Goal: Find specific page/section: Find specific page/section

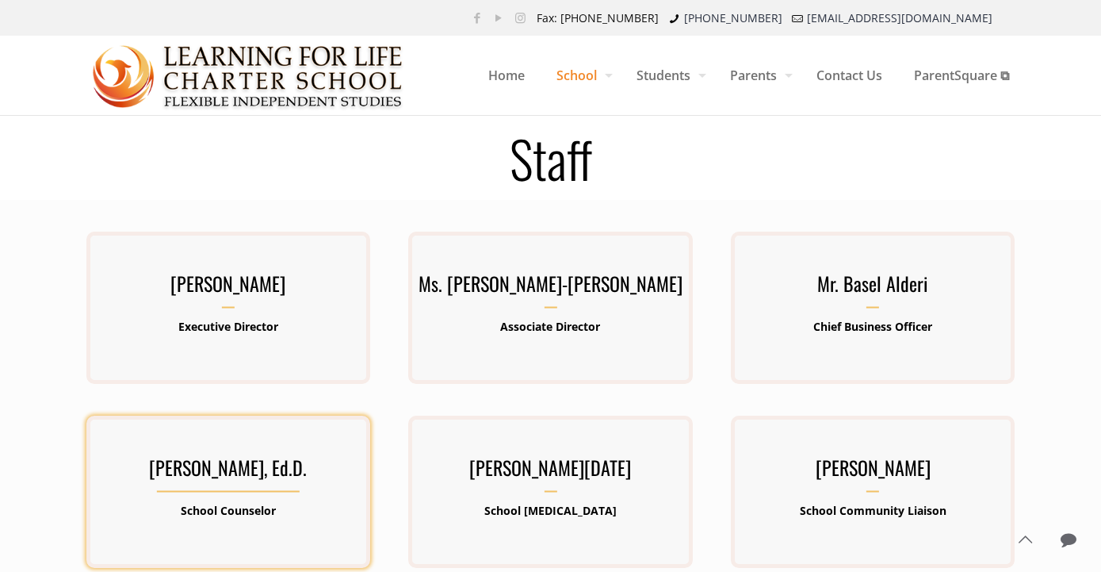
click at [226, 467] on h3 "[PERSON_NAME], Ed.D." at bounding box center [228, 471] width 284 height 41
click at [227, 503] on b "School Counselor" at bounding box center [228, 510] width 95 height 15
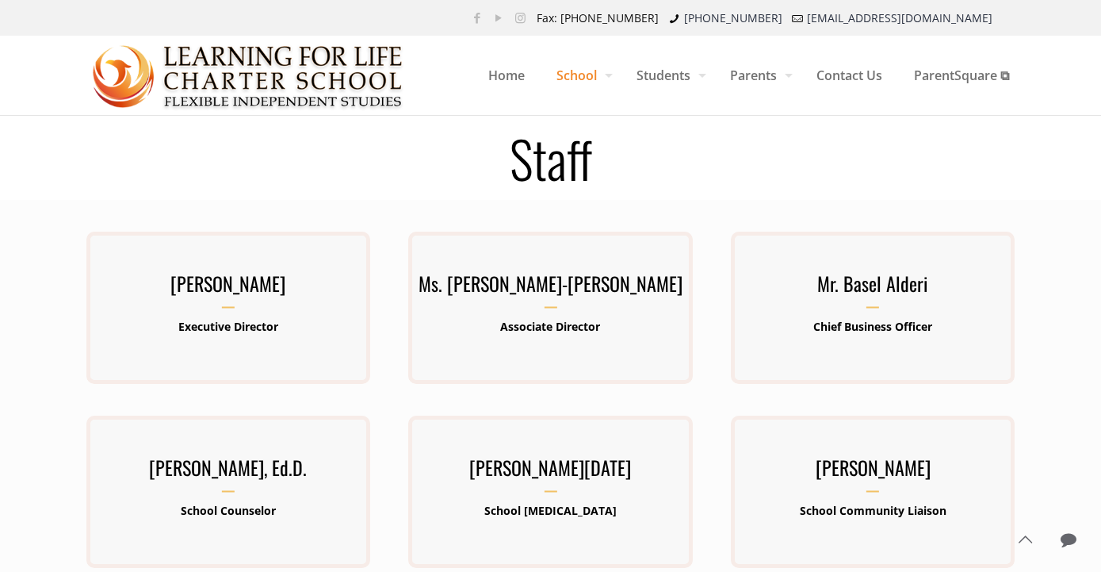
click at [330, 65] on img at bounding box center [249, 75] width 312 height 79
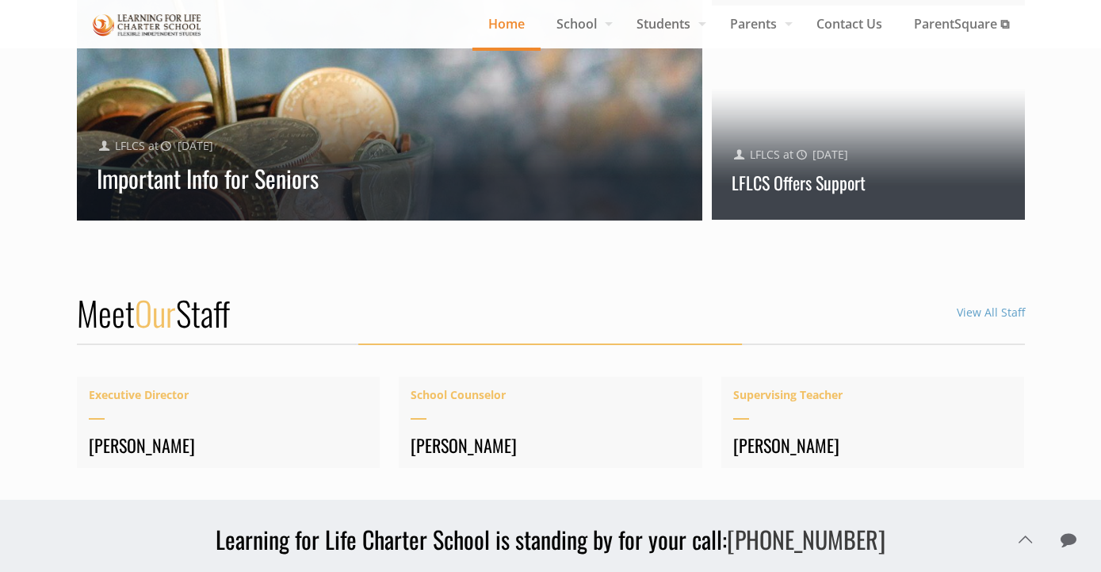
scroll to position [2061, 0]
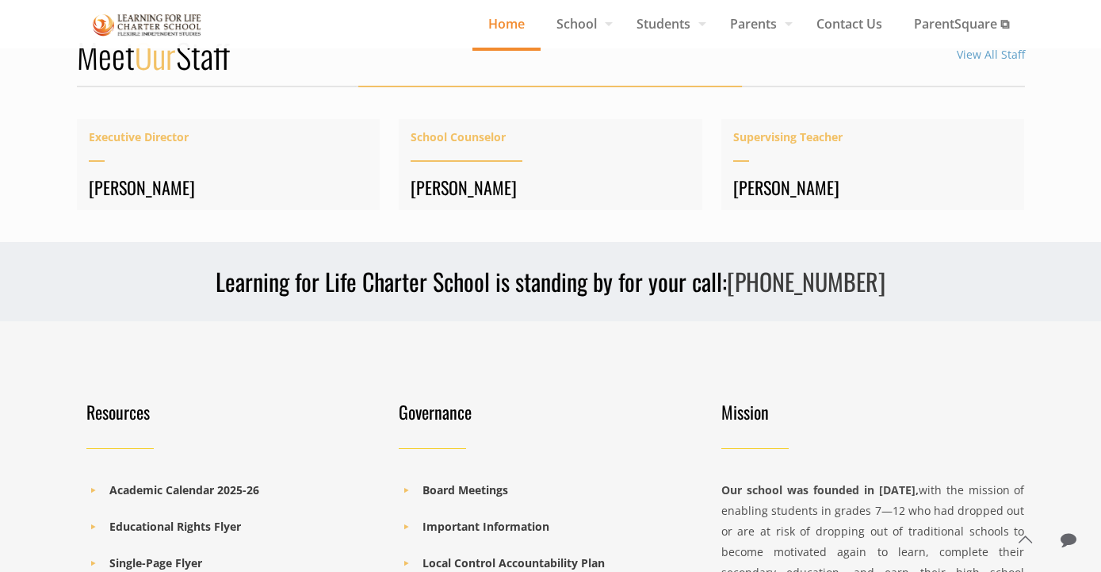
click at [480, 176] on h4 "[PERSON_NAME]" at bounding box center [551, 187] width 280 height 22
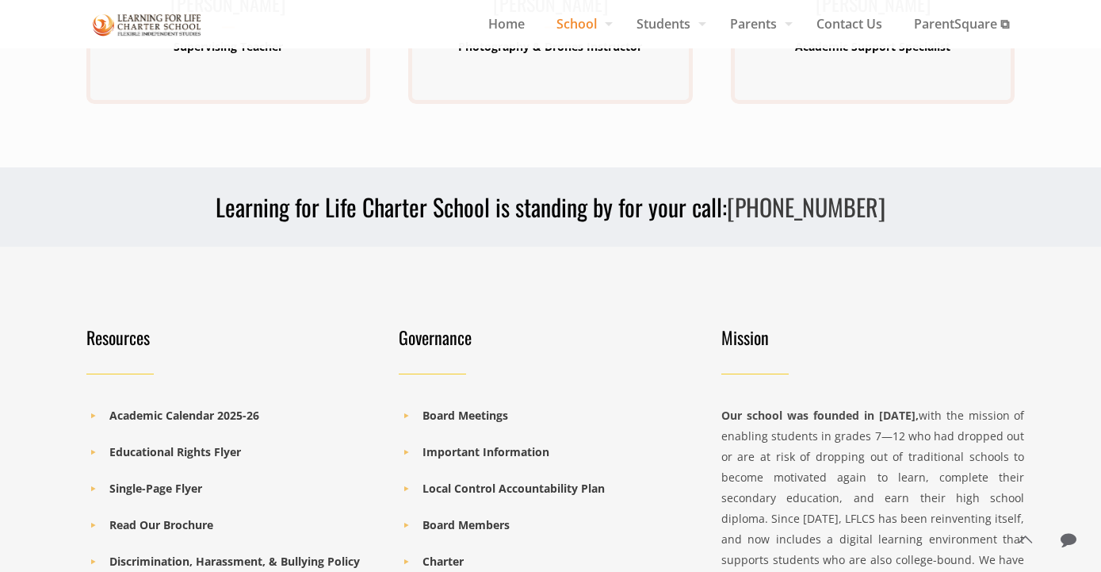
scroll to position [1030, 0]
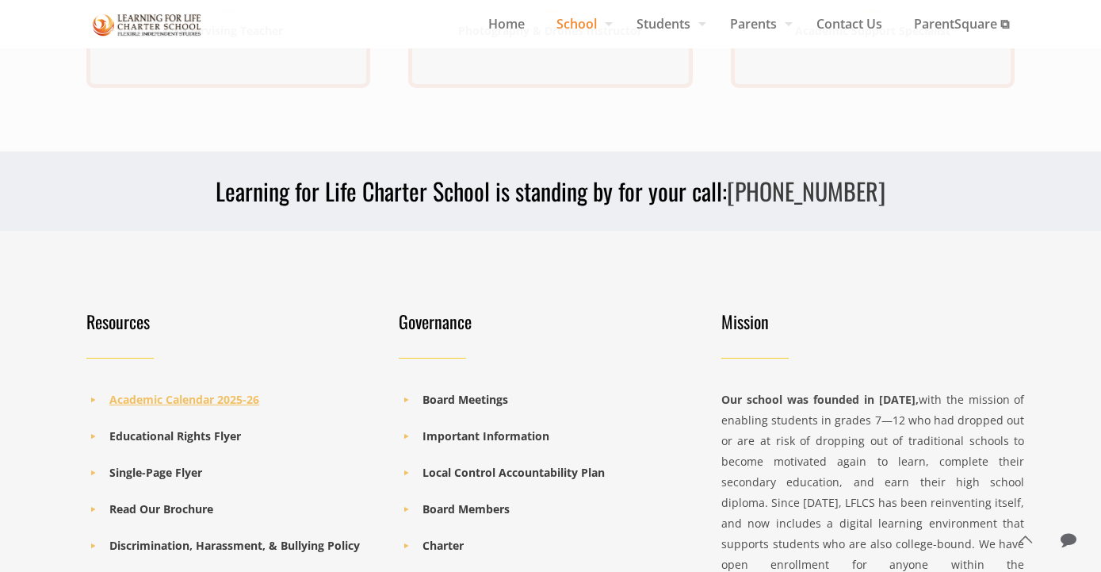
click at [221, 396] on b "Academic Calendar 2025-26" at bounding box center [184, 399] width 150 height 15
